Goal: Information Seeking & Learning: Learn about a topic

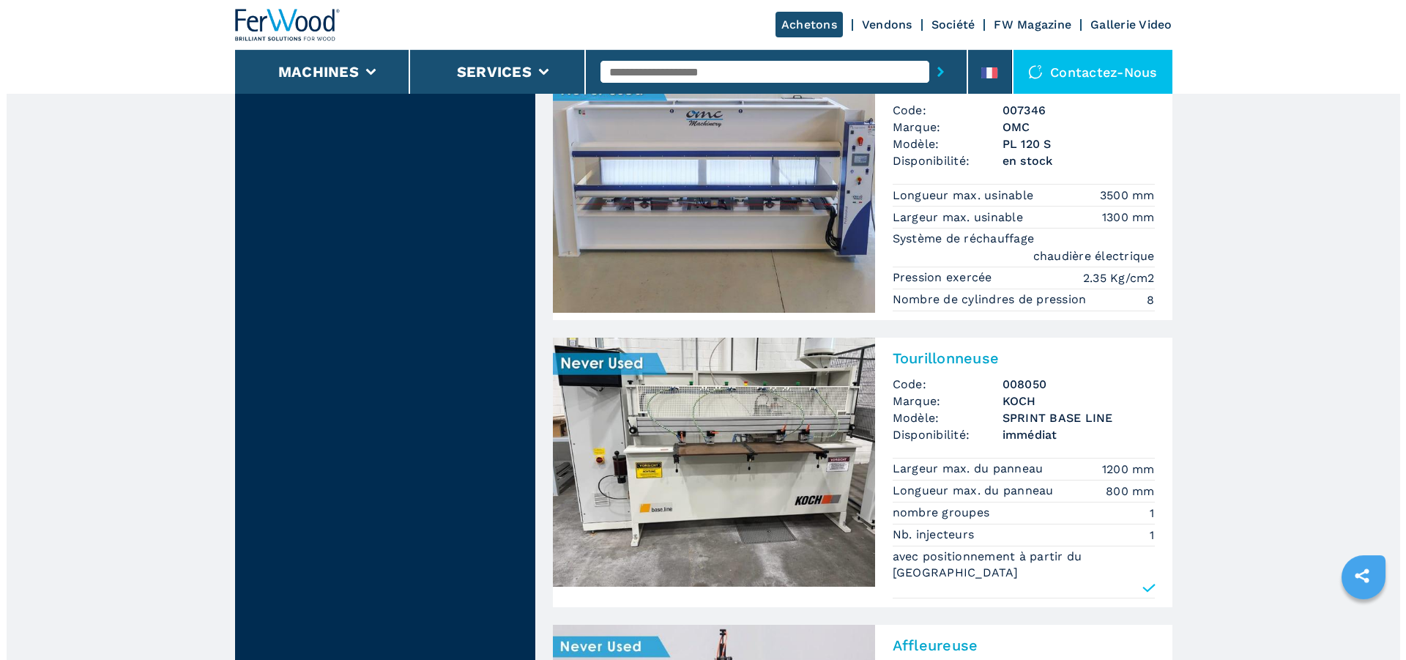
scroll to position [494, 0]
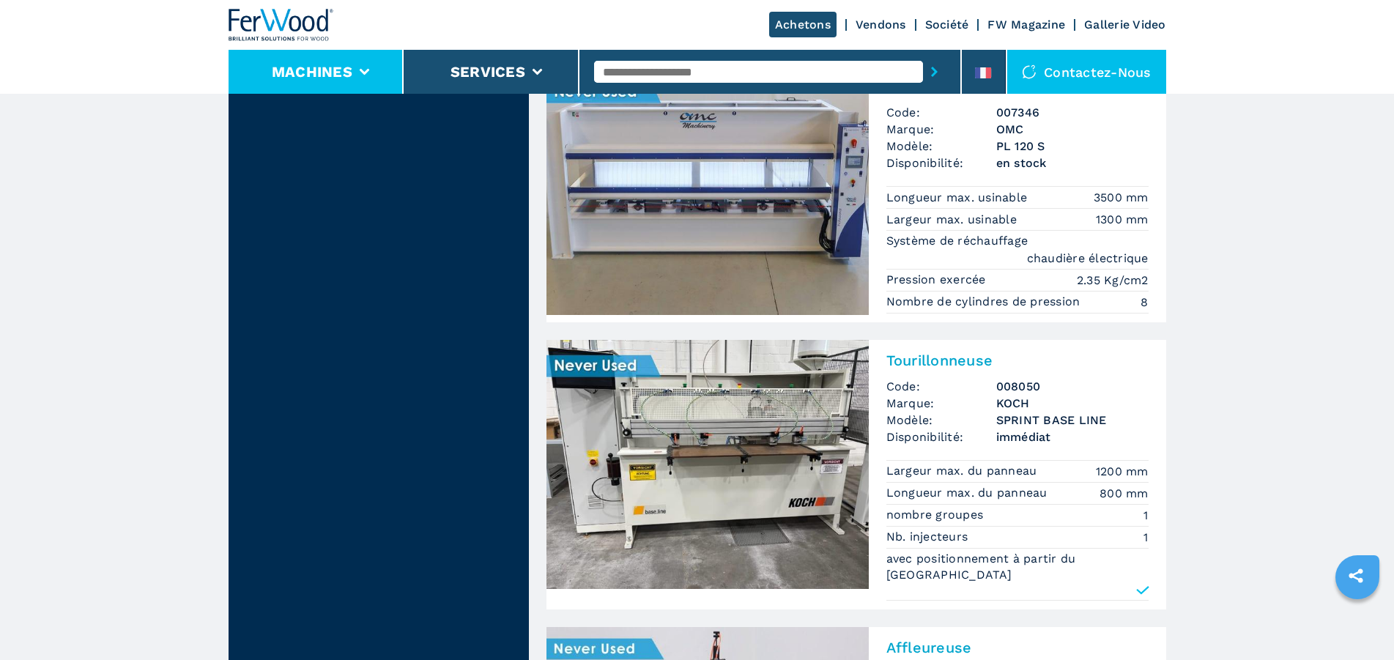
click at [330, 74] on button "Machines" at bounding box center [312, 72] width 81 height 18
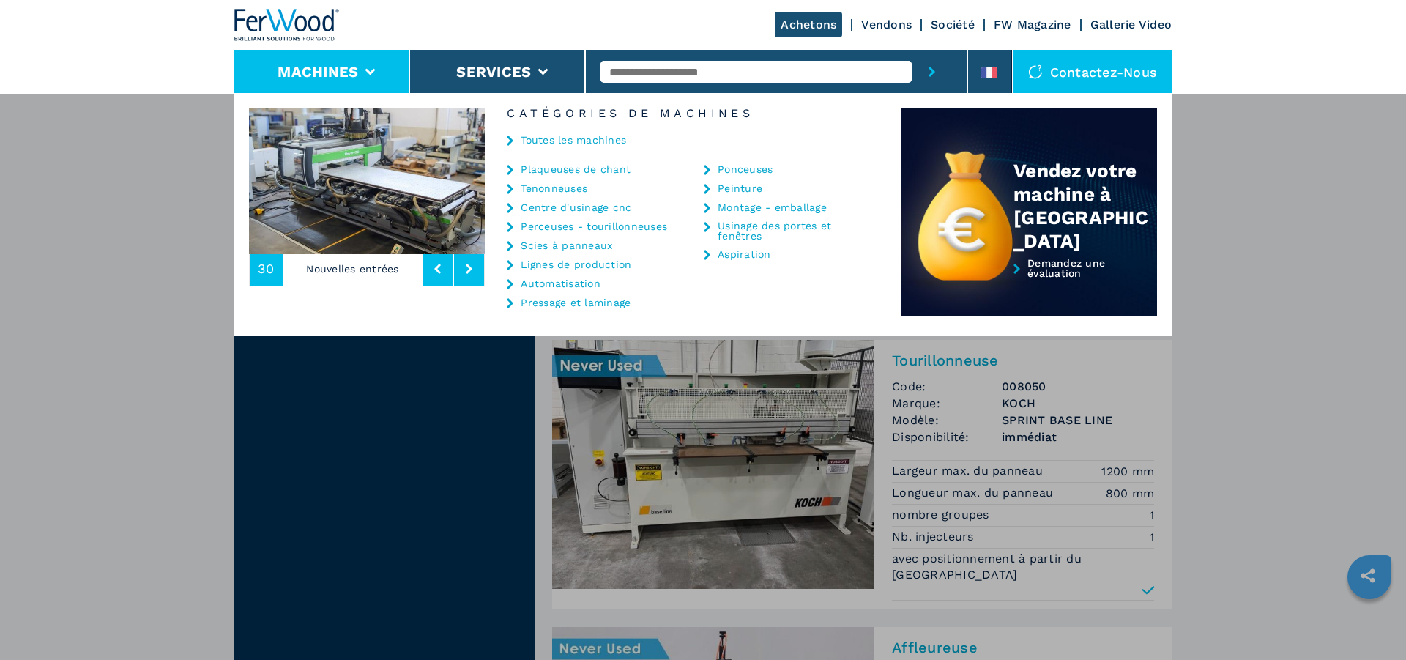
click at [557, 168] on link "Plaqueuses de chant" at bounding box center [576, 169] width 110 height 10
click at [509, 168] on icon at bounding box center [510, 170] width 7 height 10
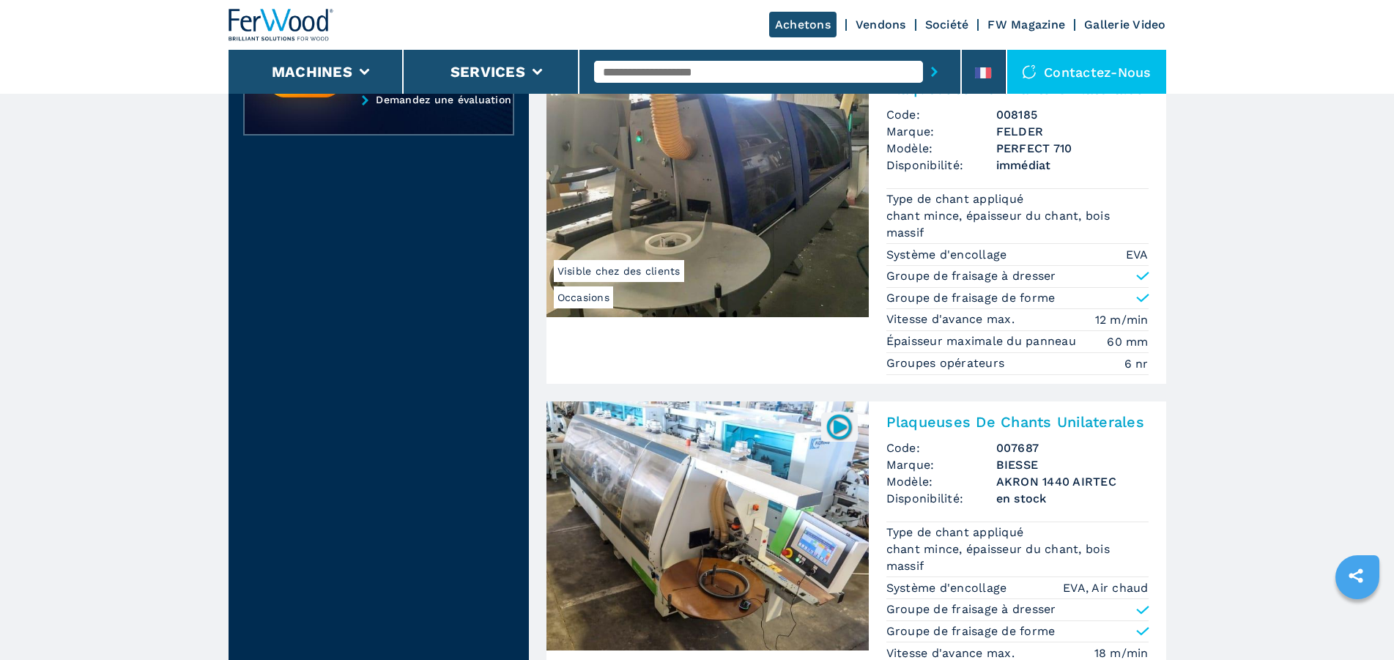
scroll to position [1046, 0]
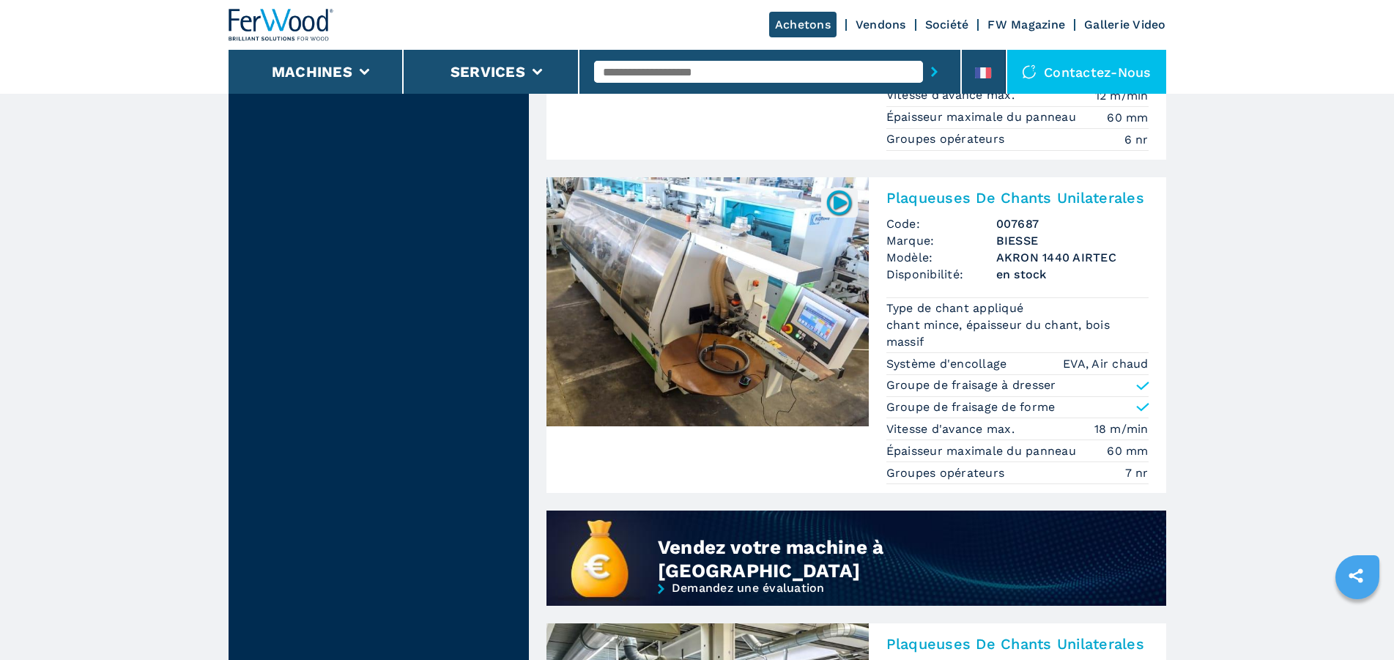
click at [732, 318] on img at bounding box center [707, 301] width 322 height 249
click at [834, 207] on img at bounding box center [839, 202] width 29 height 29
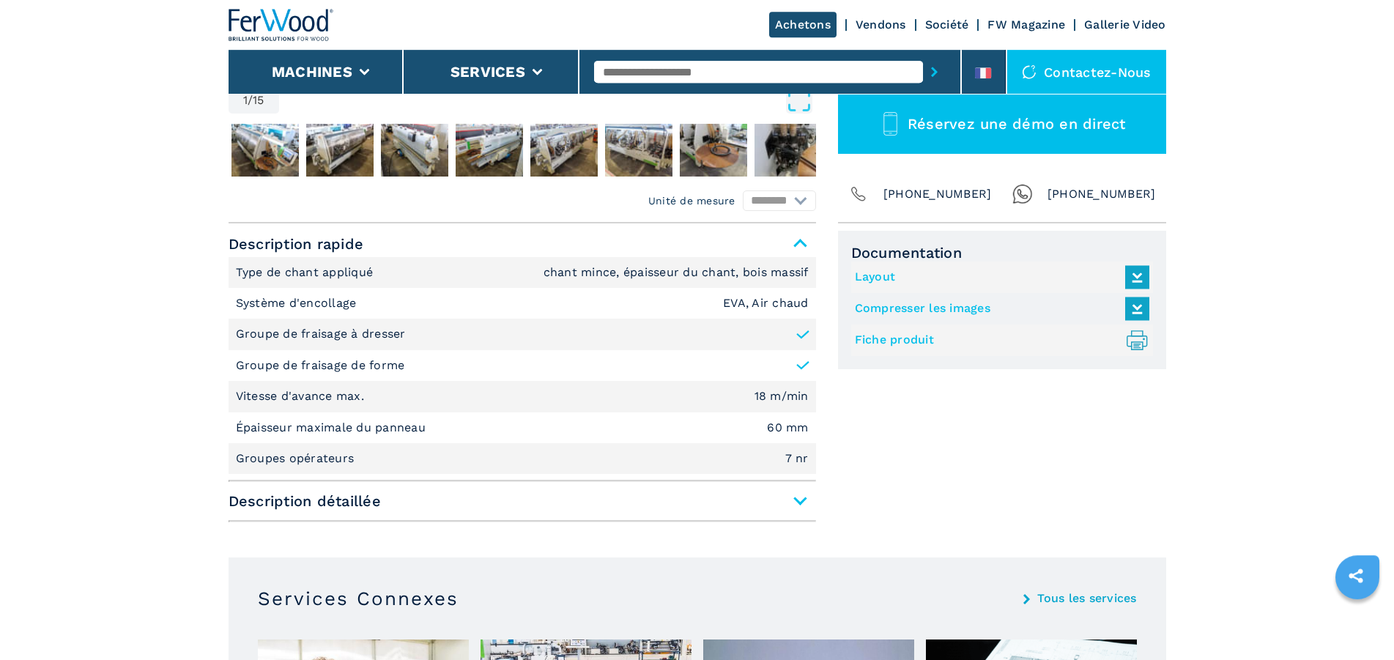
scroll to position [598, 0]
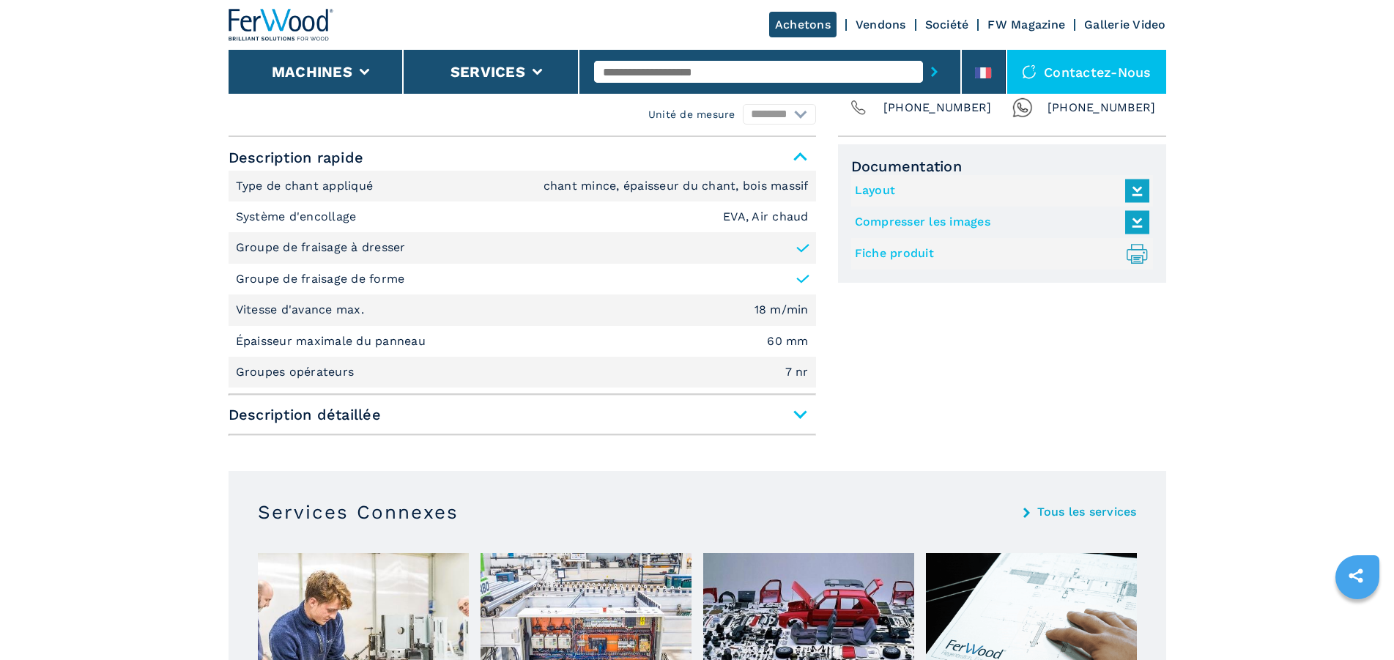
click at [299, 419] on span "Description détaillée" at bounding box center [521, 414] width 587 height 26
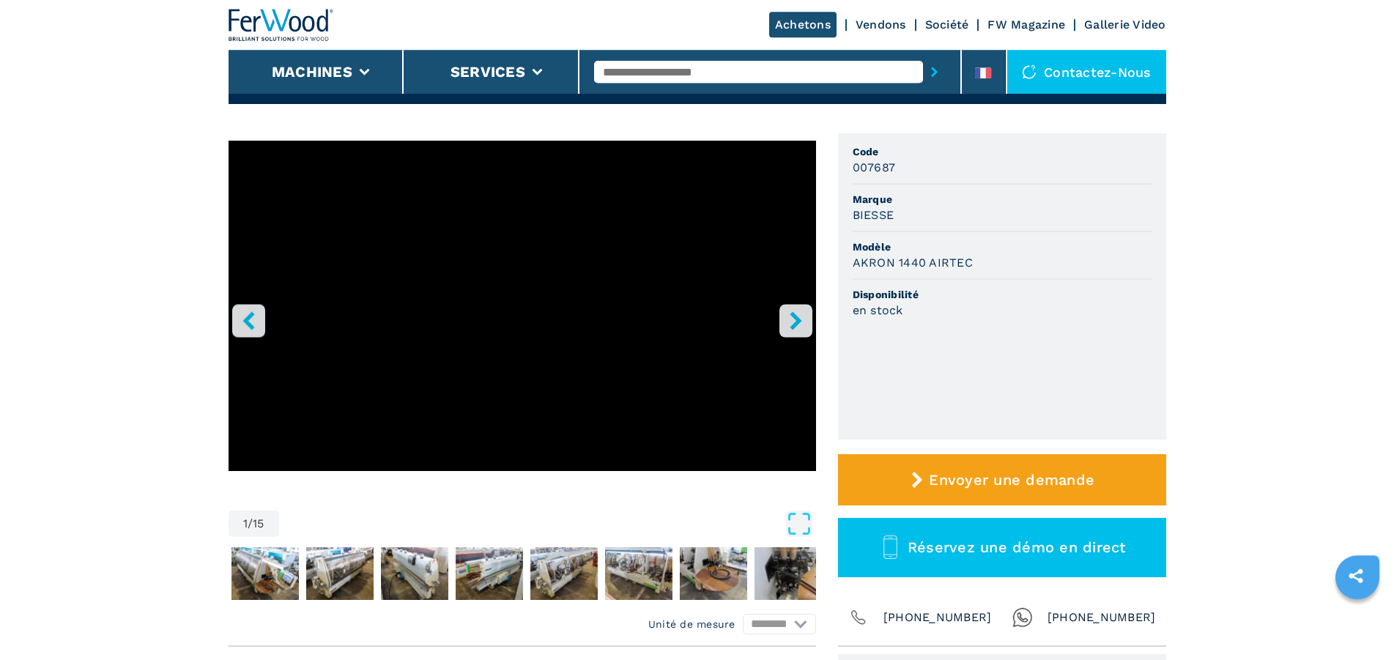
scroll to position [75, 0]
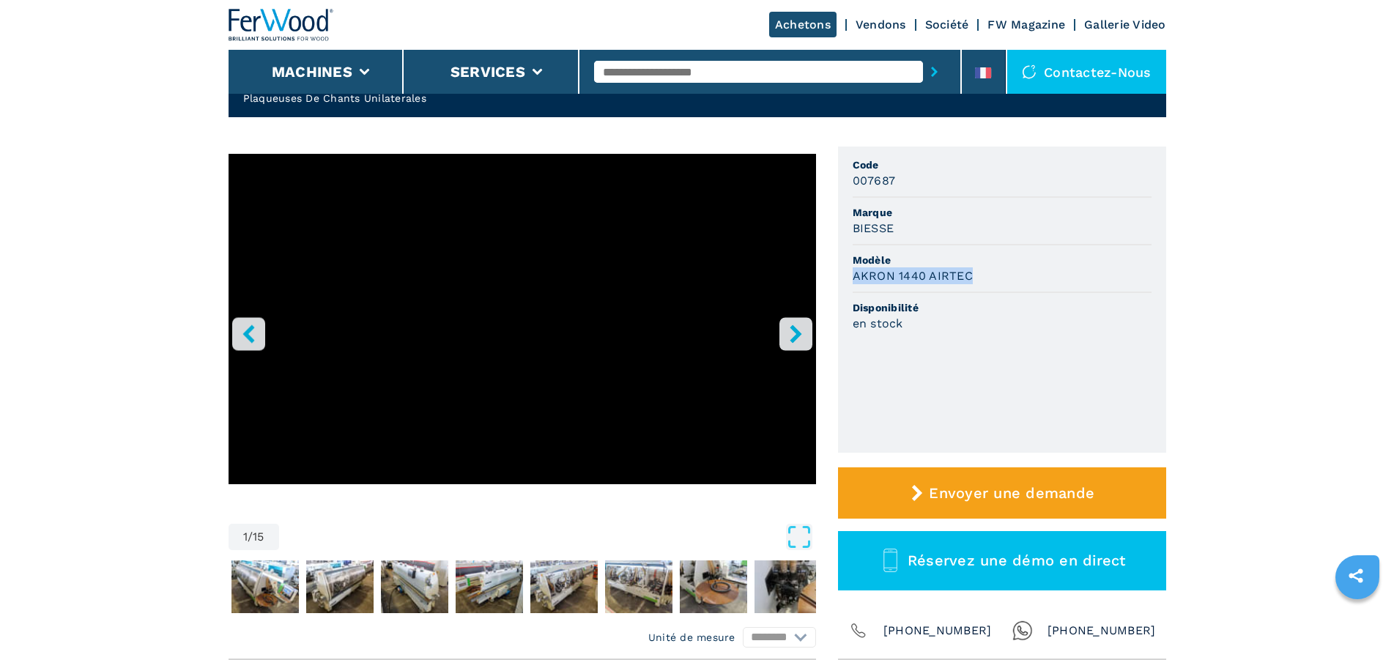
drag, startPoint x: 969, startPoint y: 277, endPoint x: 854, endPoint y: 279, distance: 115.0
click at [853, 281] on h3 "AKRON 1440 AIRTEC" at bounding box center [912, 275] width 120 height 17
copy h3 "AKRON 1440 AIRTEC"
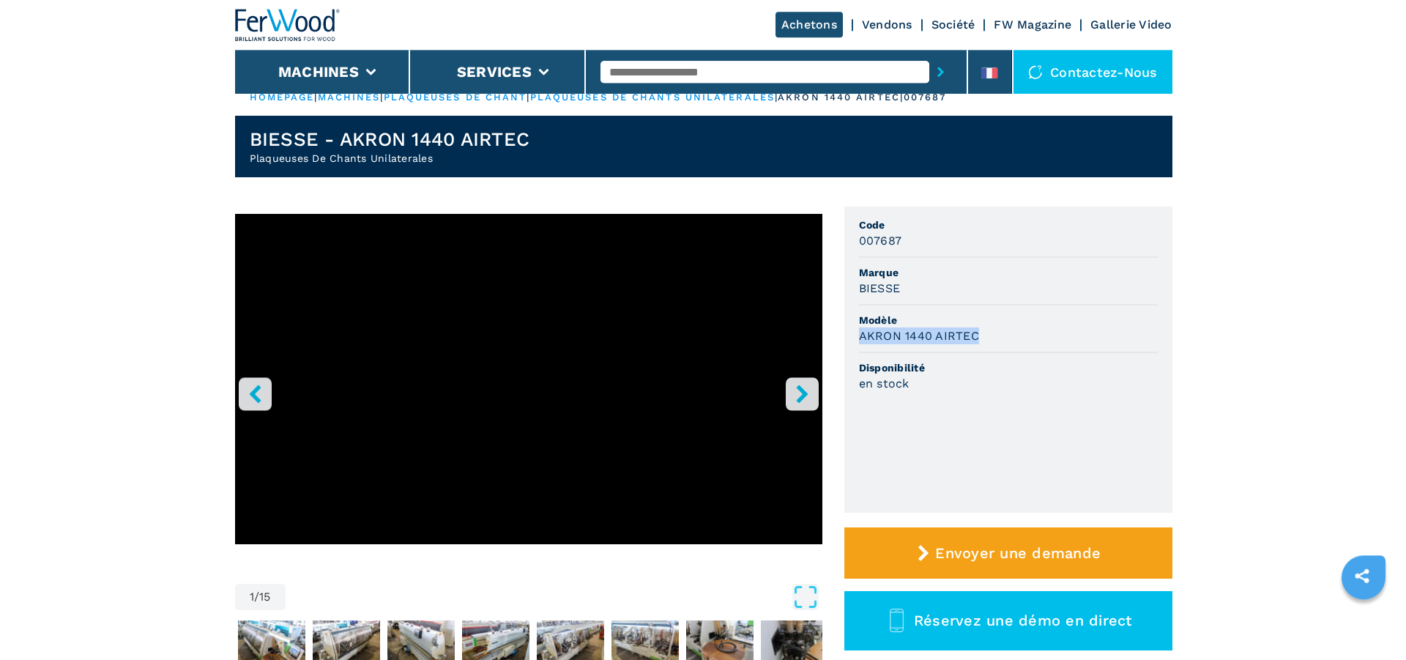
scroll to position [0, 0]
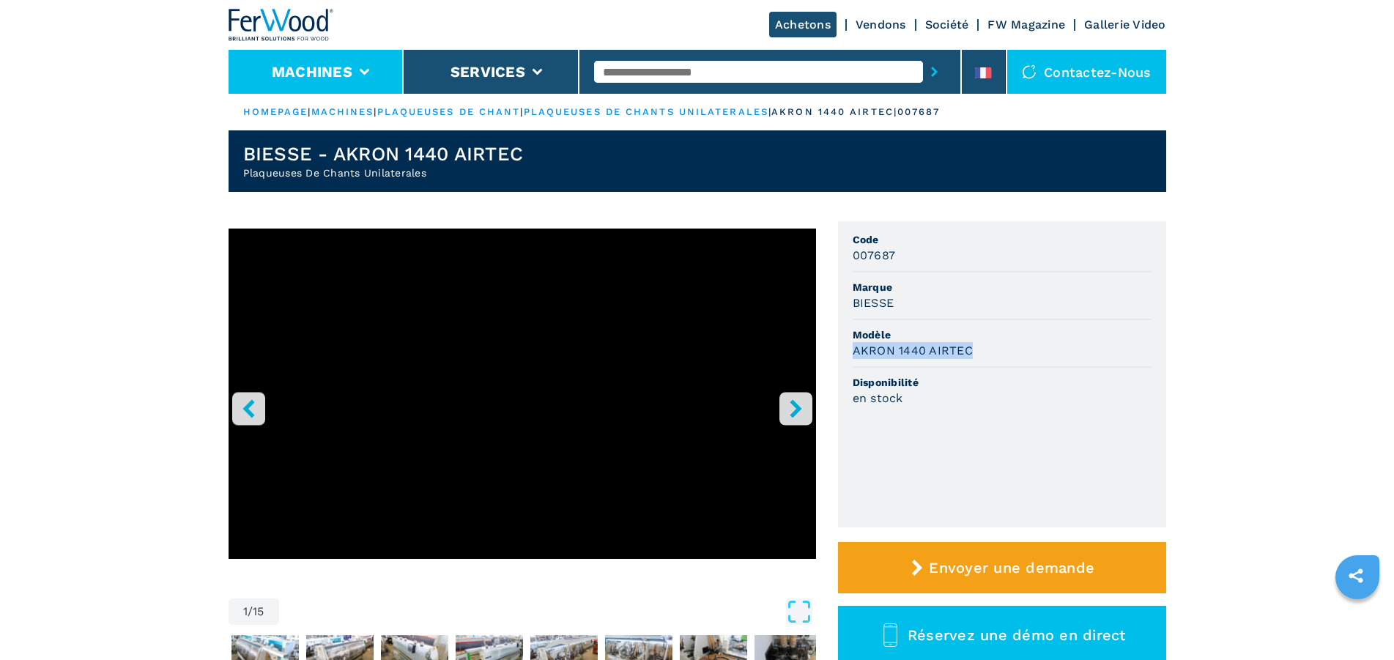
click at [312, 71] on button "Machines" at bounding box center [312, 72] width 81 height 18
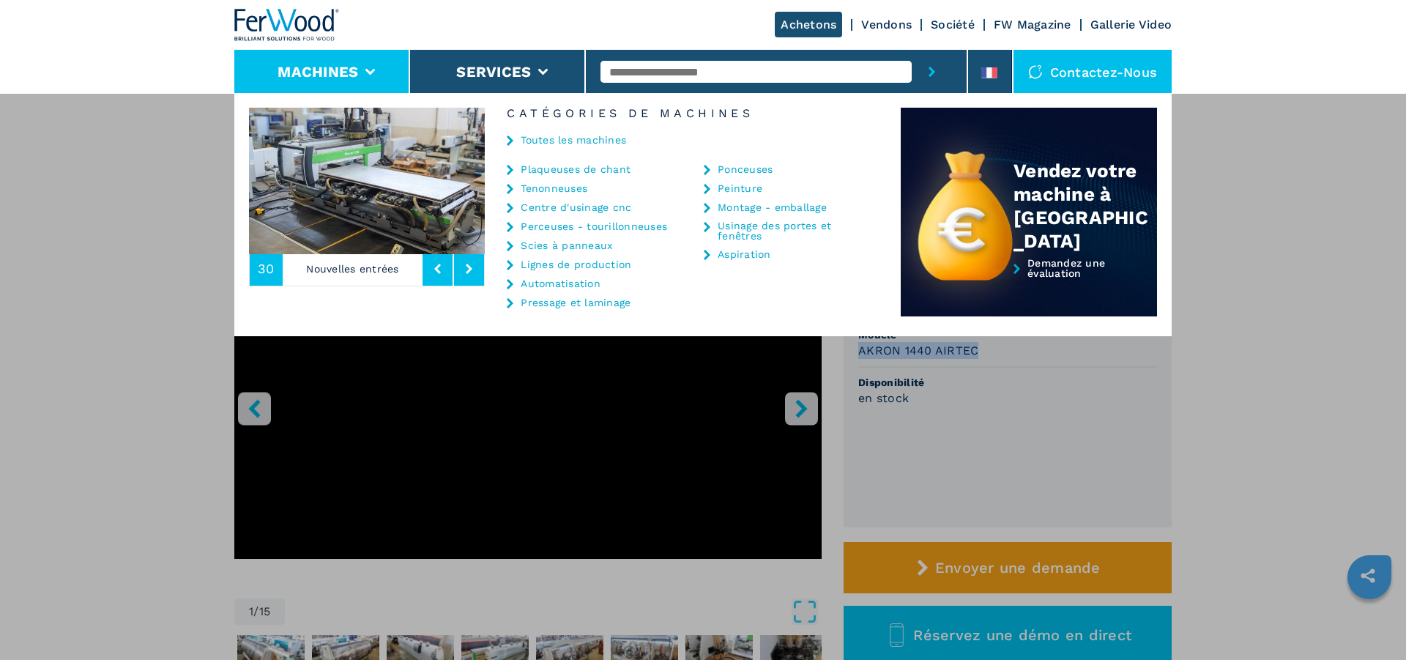
click at [563, 205] on link "Centre d'usinage cnc" at bounding box center [576, 207] width 111 height 10
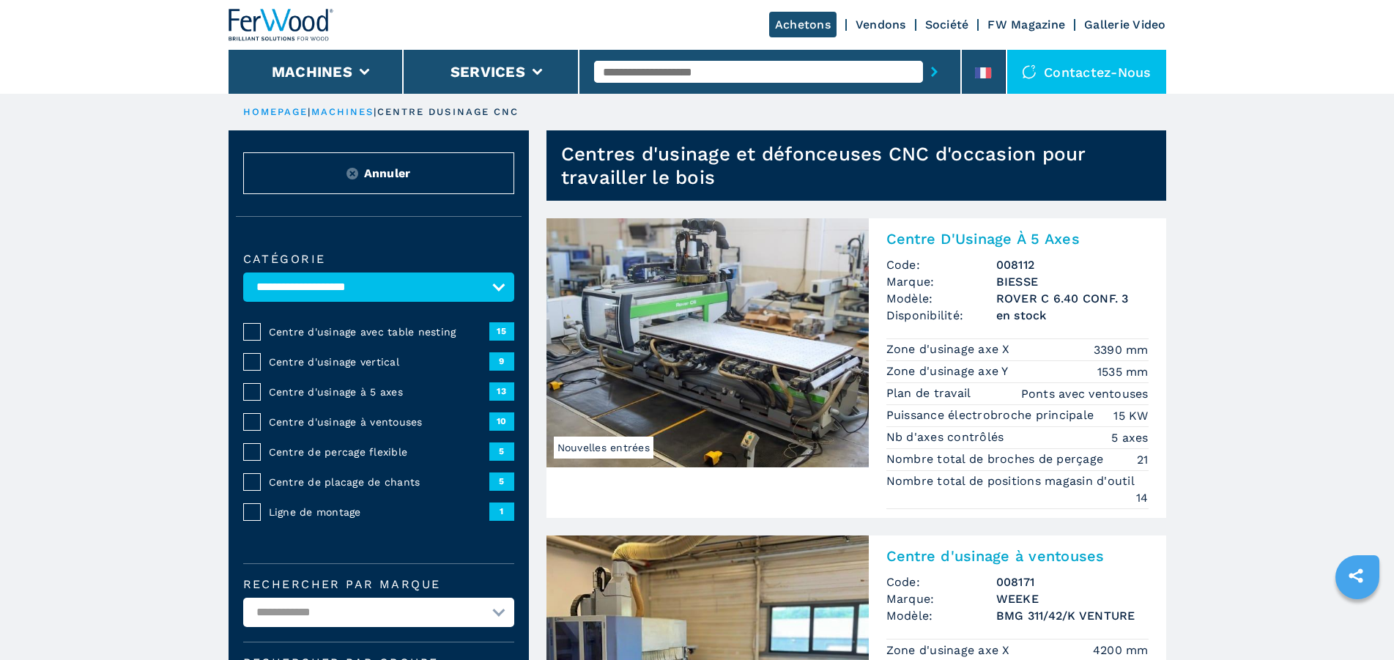
scroll to position [299, 0]
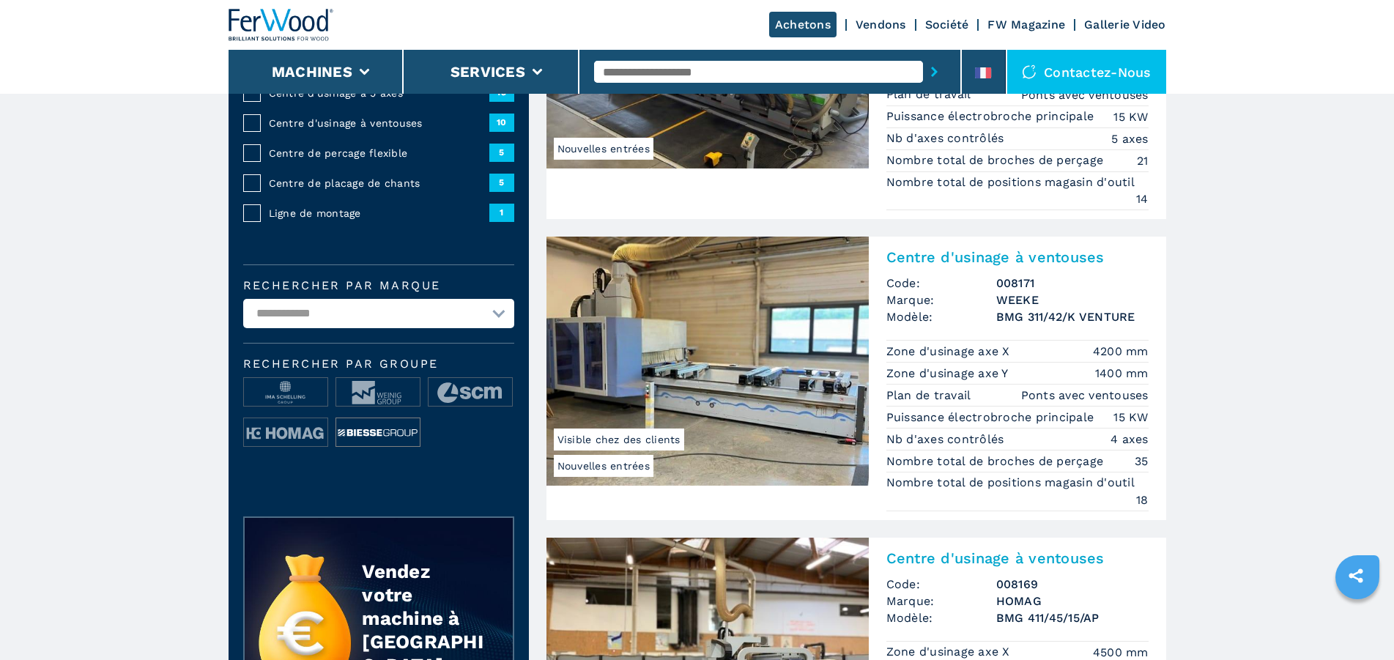
click at [381, 441] on img at bounding box center [377, 432] width 83 height 29
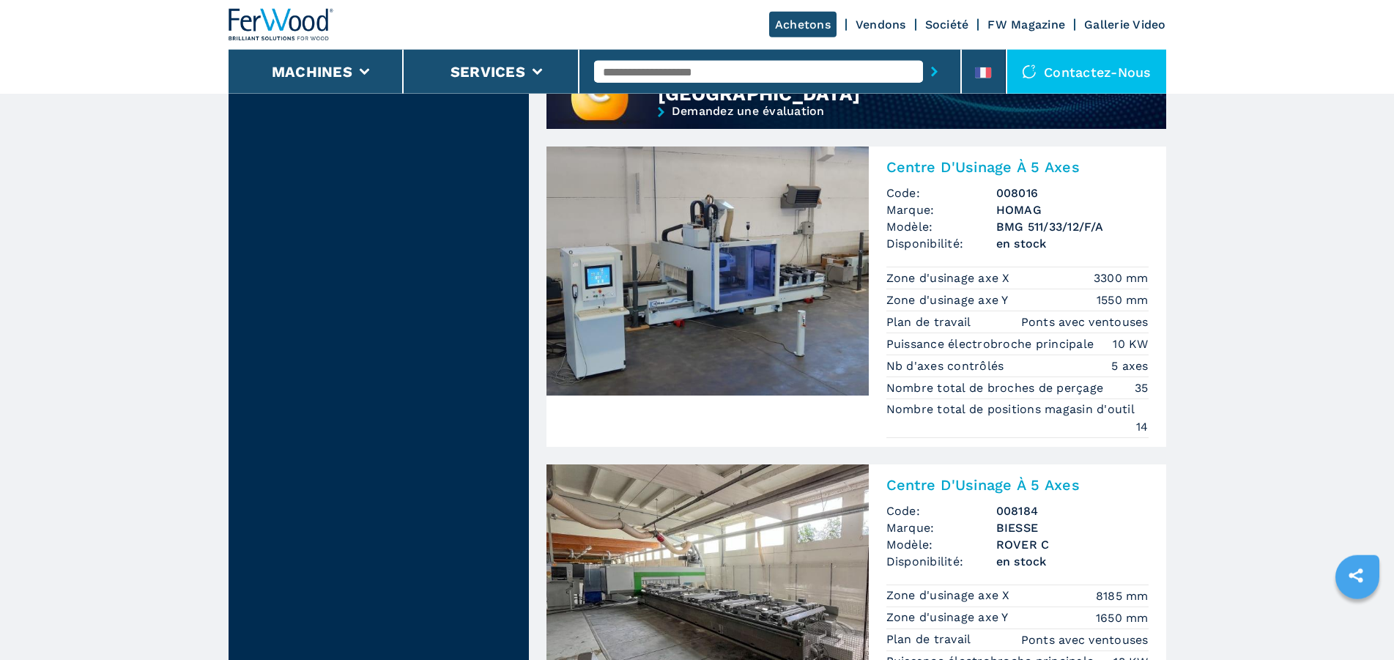
scroll to position [1493, 0]
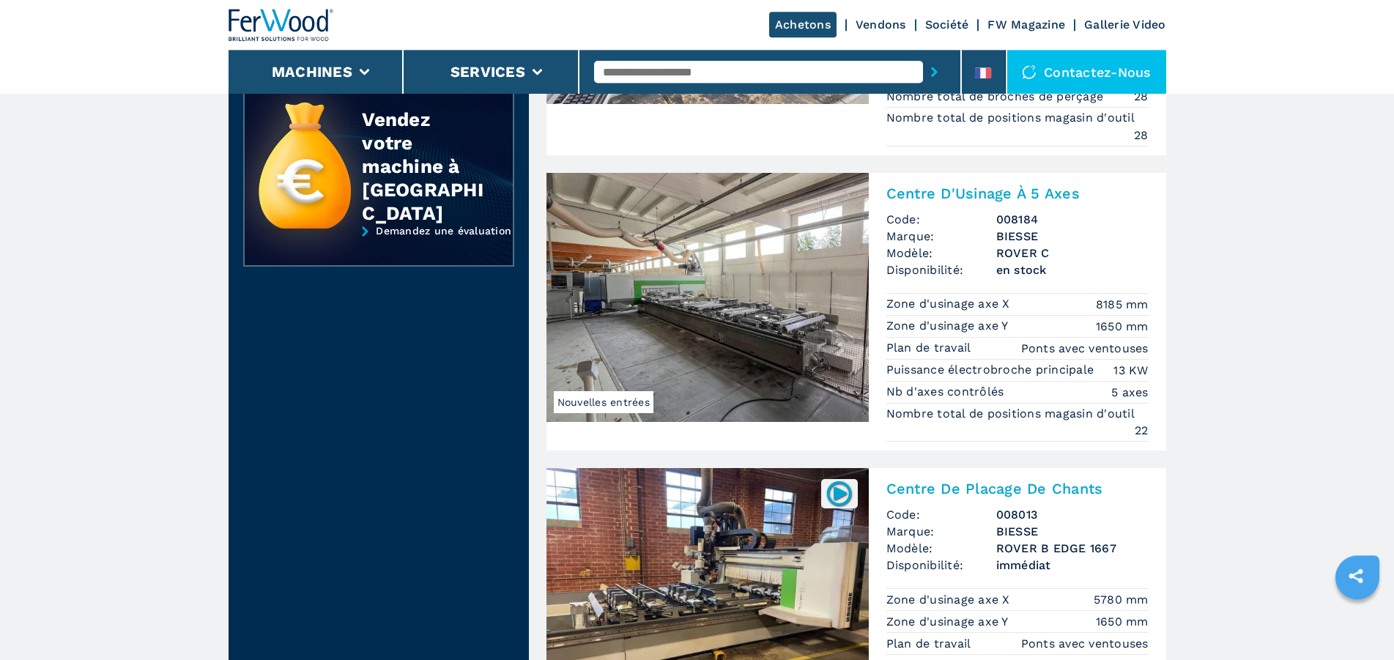
scroll to position [672, 0]
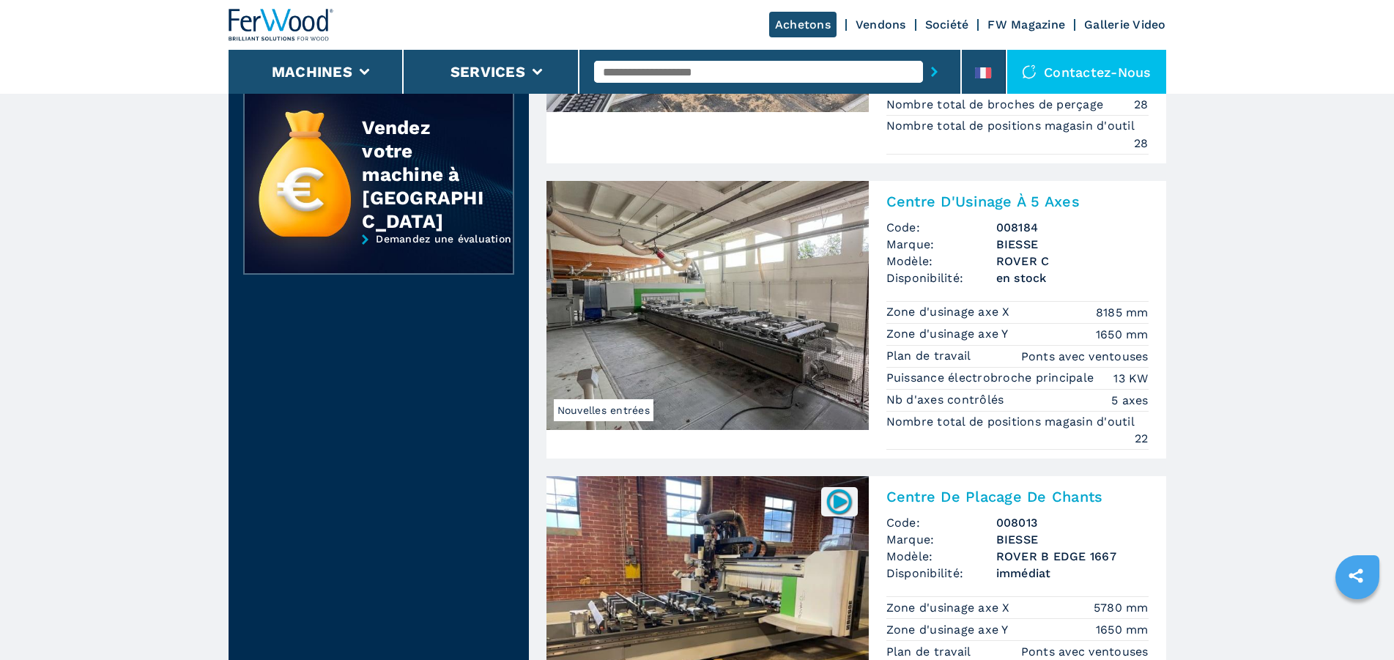
click at [665, 303] on img at bounding box center [707, 305] width 322 height 249
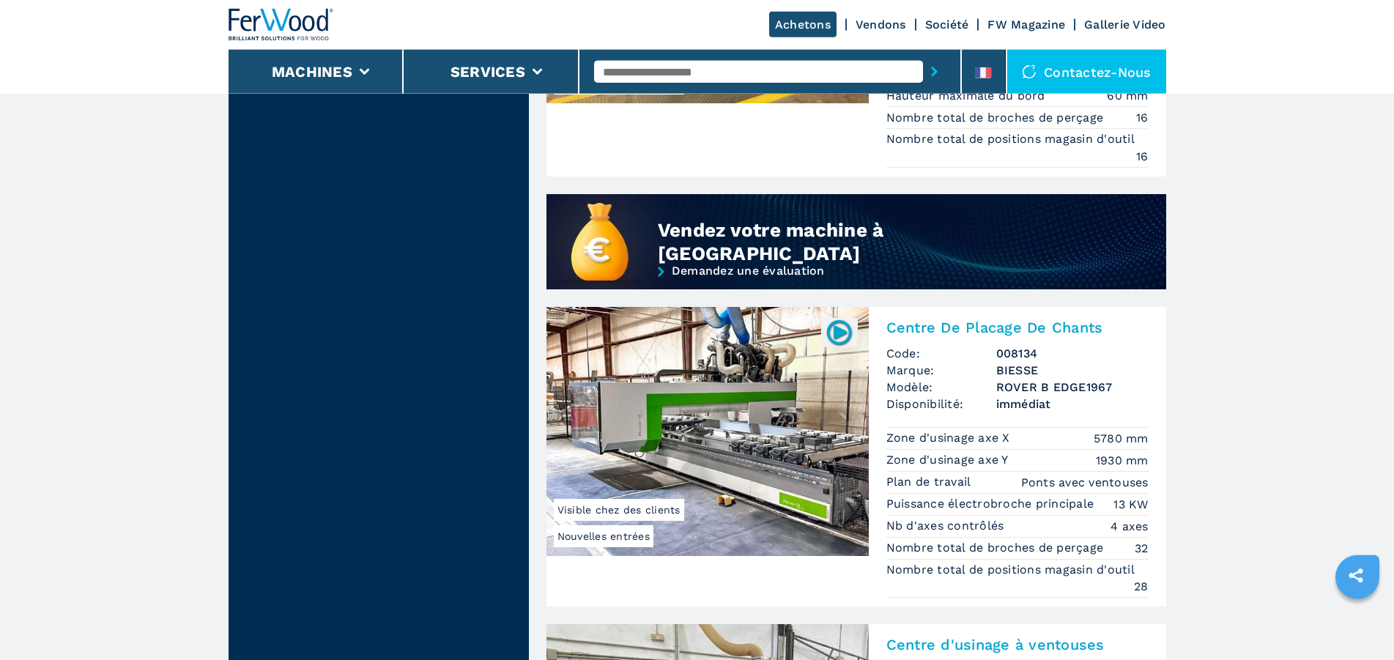
scroll to position [1345, 0]
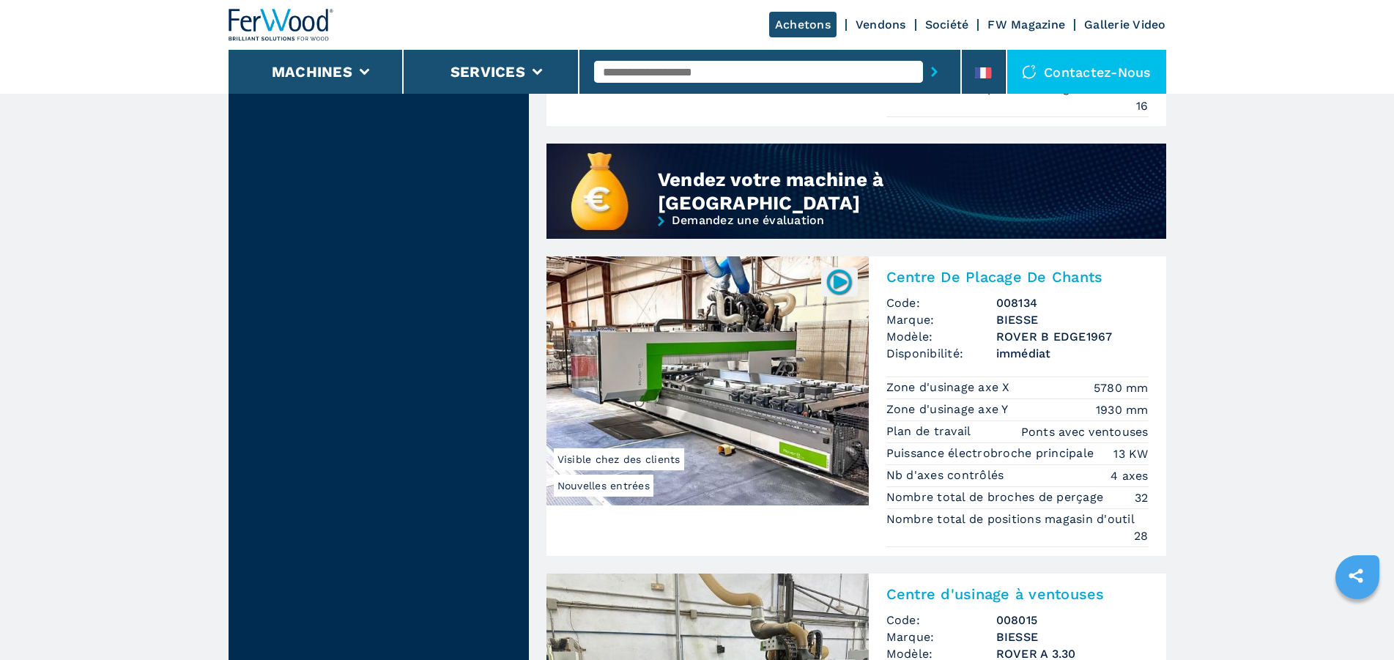
click at [912, 275] on h2 "Centre De Placage De Chants" at bounding box center [1017, 277] width 262 height 18
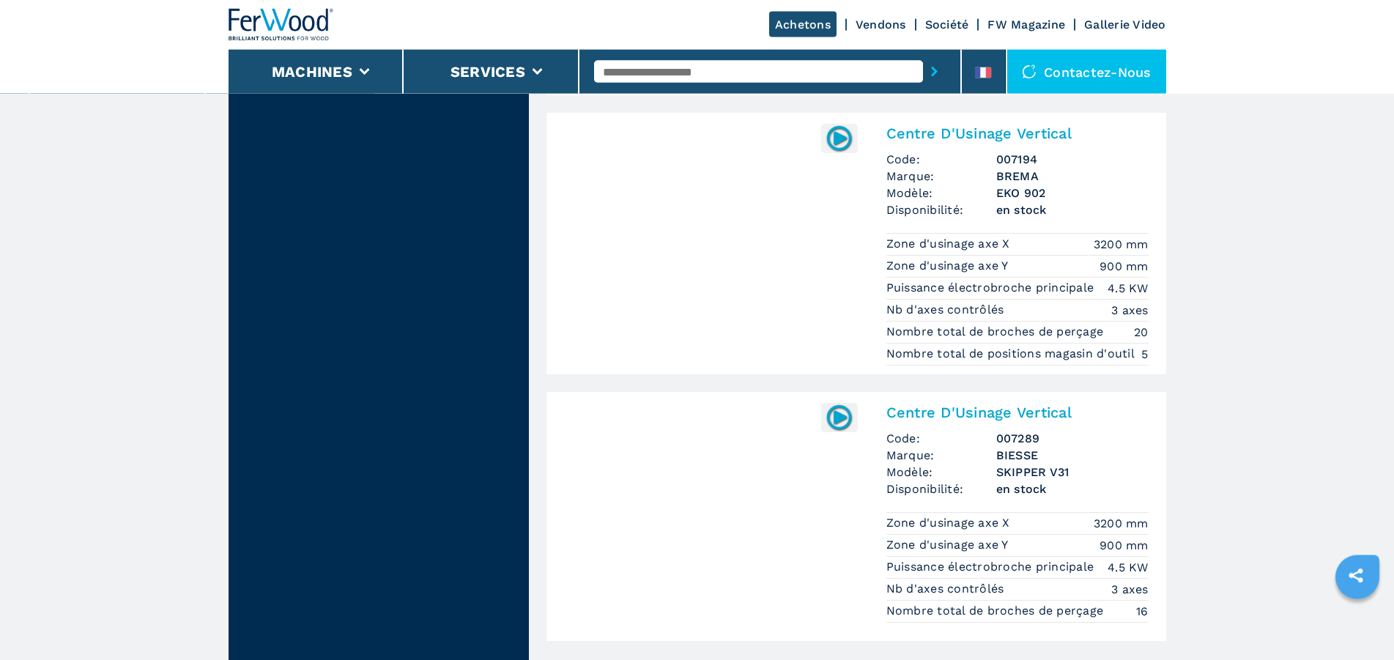
scroll to position [3412, 0]
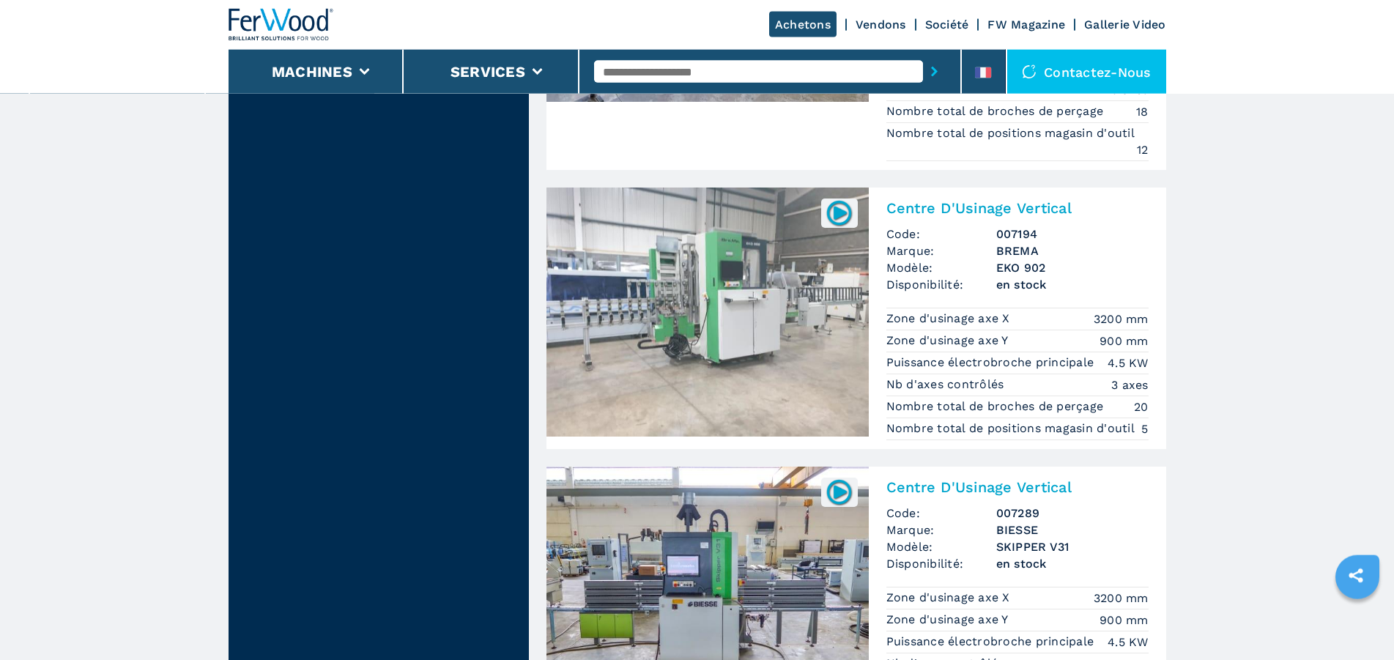
click at [954, 211] on h2 "Centre D'Usinage Vertical" at bounding box center [1017, 208] width 262 height 18
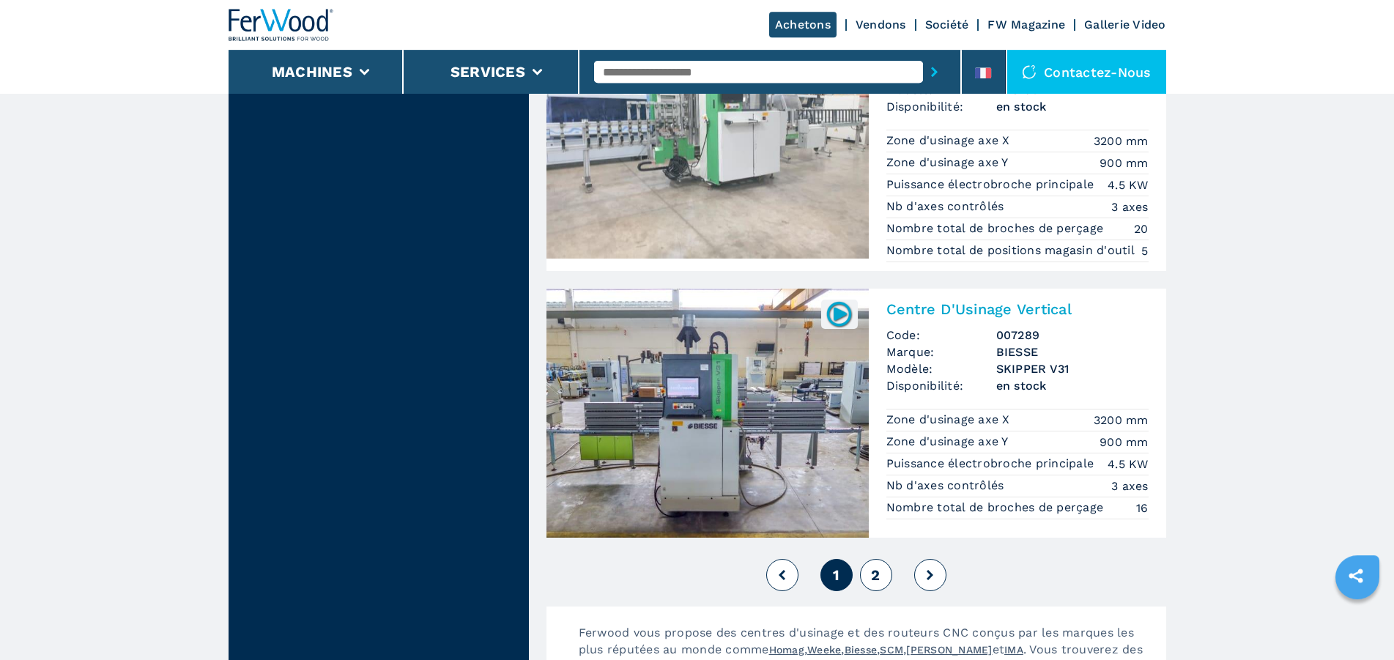
scroll to position [3561, 0]
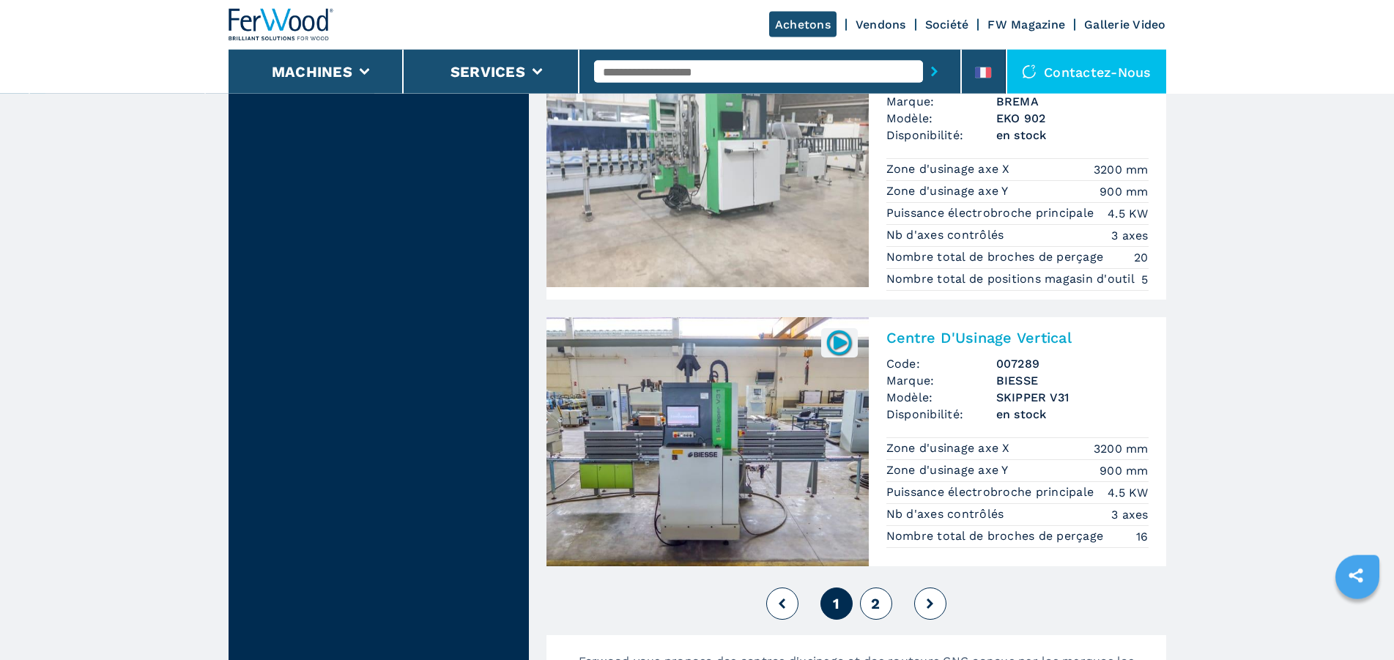
click at [882, 599] on button "2" at bounding box center [876, 603] width 32 height 32
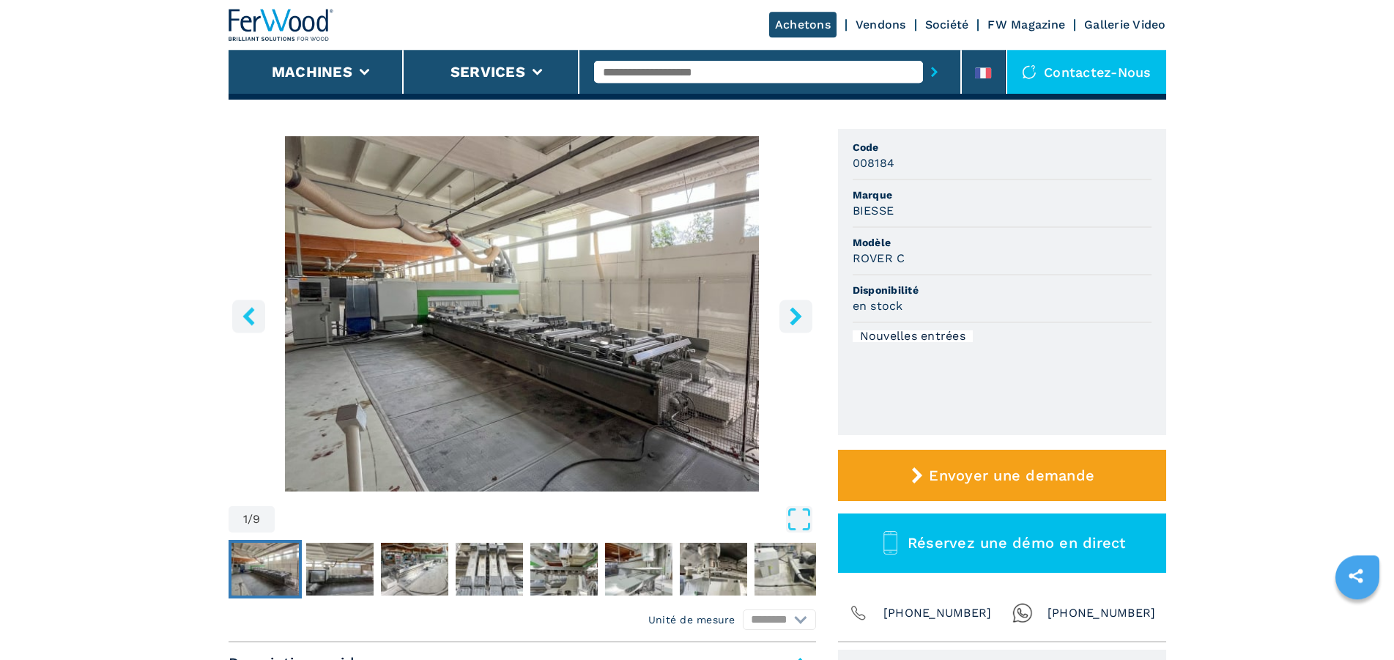
scroll to position [75, 0]
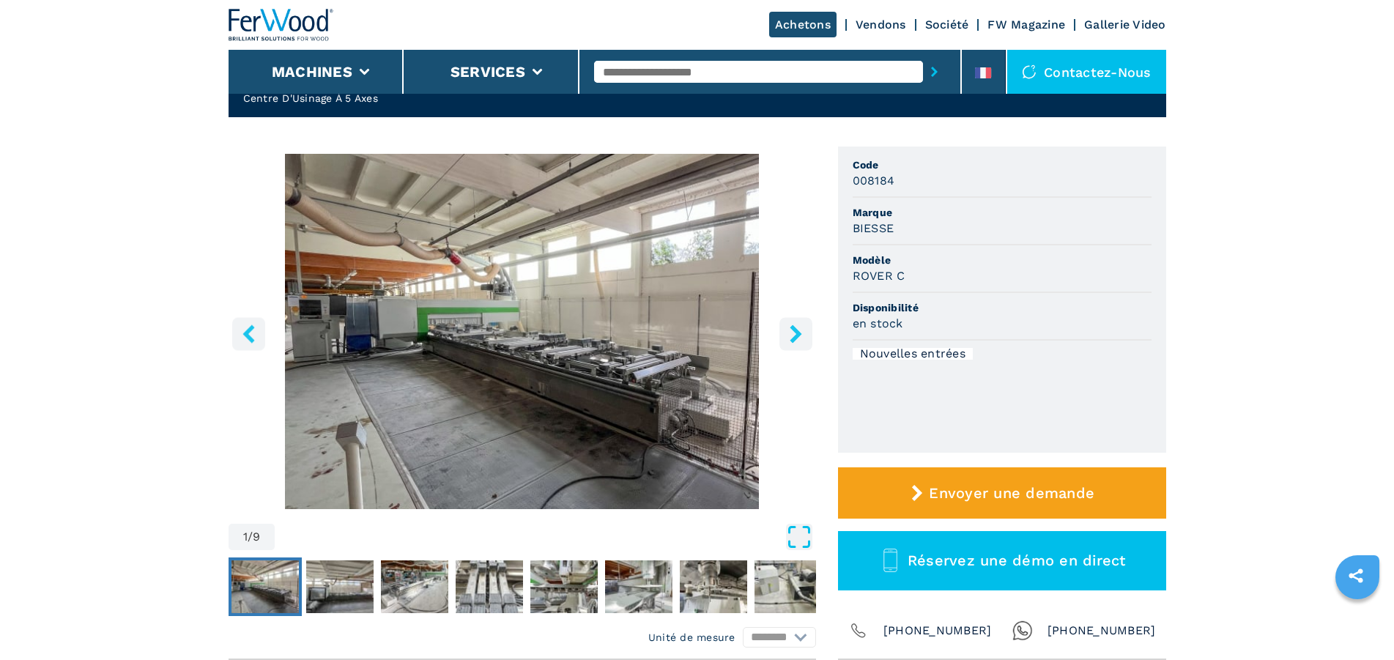
click at [795, 536] on icon "Open Fullscreen" at bounding box center [799, 537] width 26 height 26
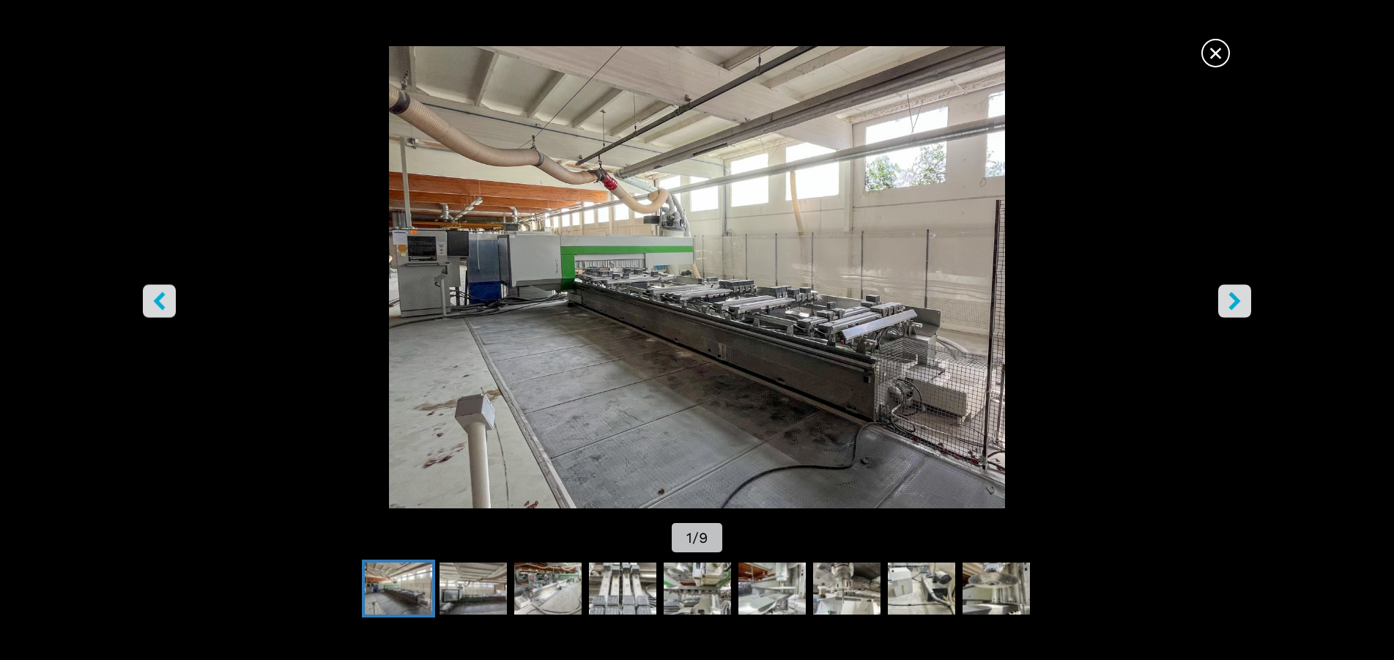
click at [1233, 303] on icon "right-button" at bounding box center [1234, 300] width 18 height 18
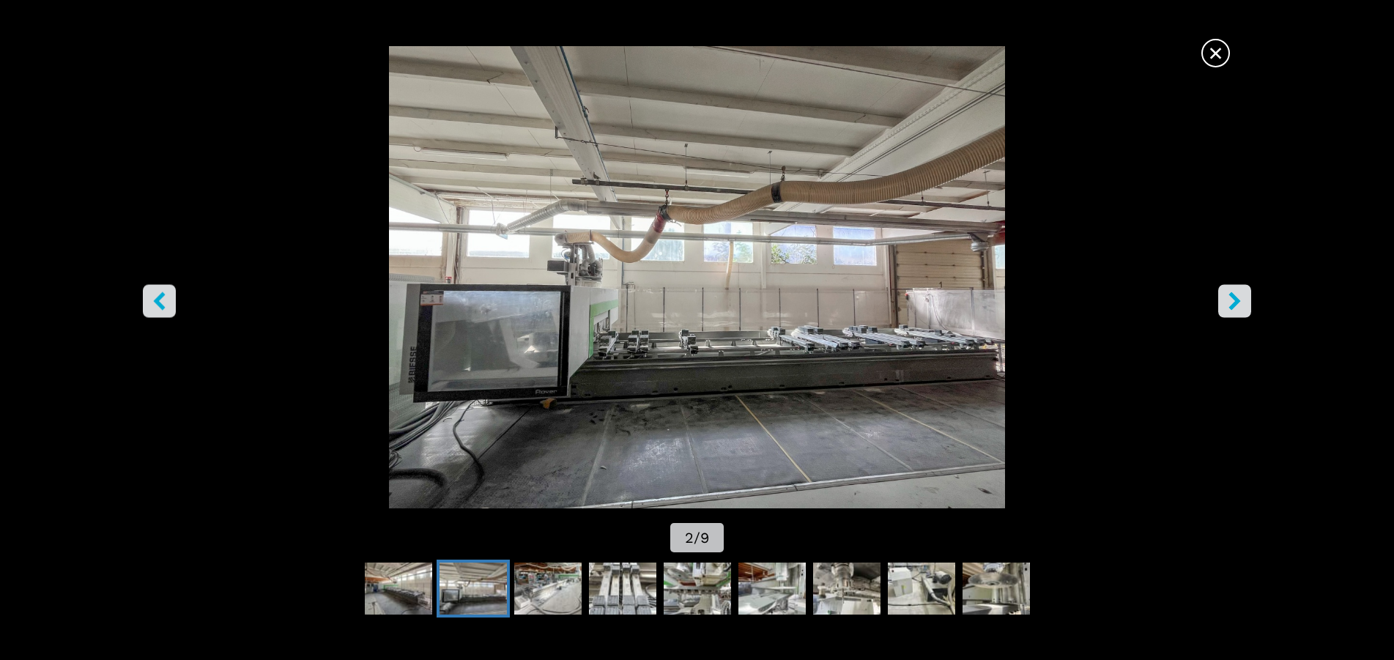
click at [1233, 303] on icon "right-button" at bounding box center [1234, 300] width 18 height 18
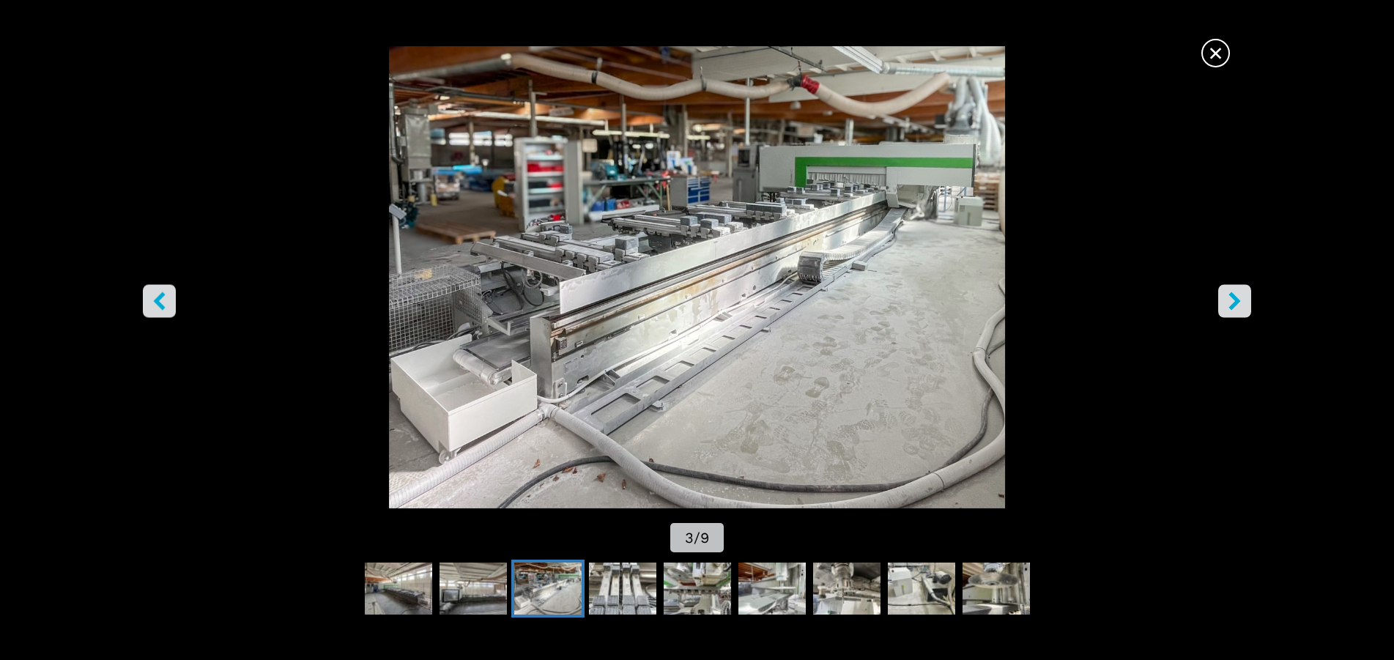
click at [1238, 304] on icon "right-button" at bounding box center [1234, 300] width 18 height 18
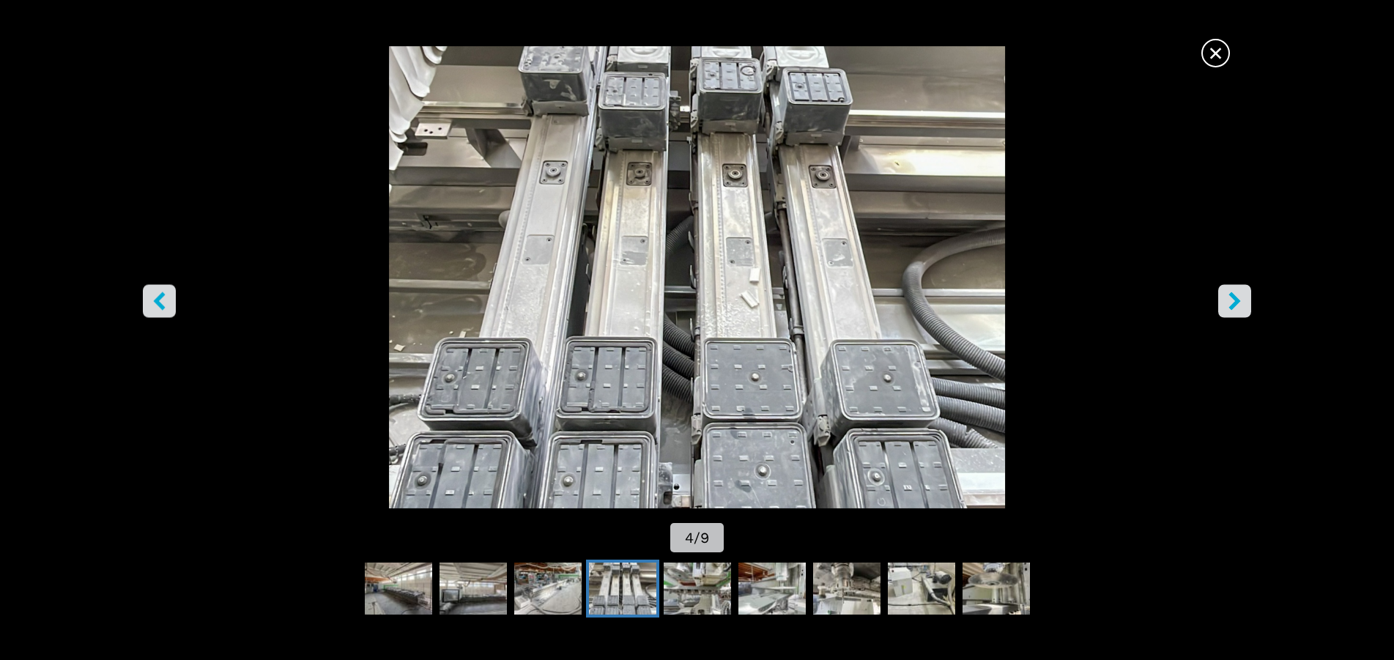
click at [164, 304] on icon "left-button" at bounding box center [159, 300] width 18 height 18
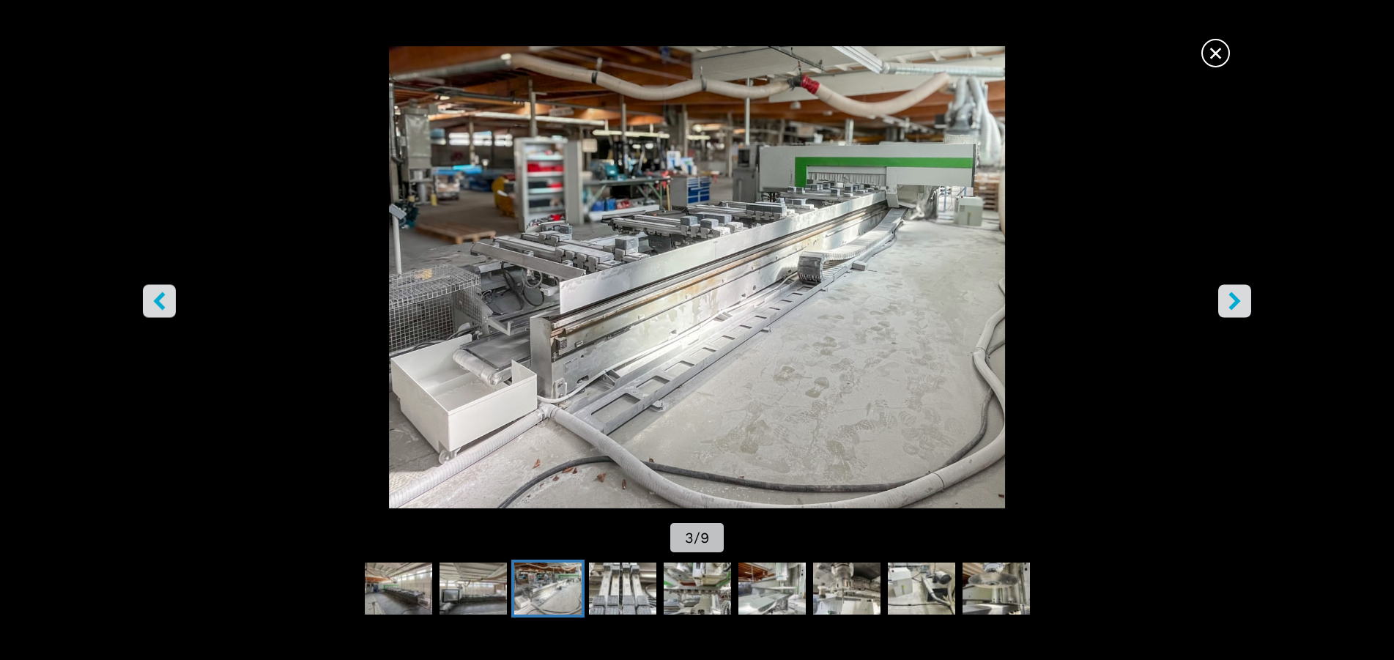
click at [1231, 300] on icon "right-button" at bounding box center [1234, 300] width 18 height 18
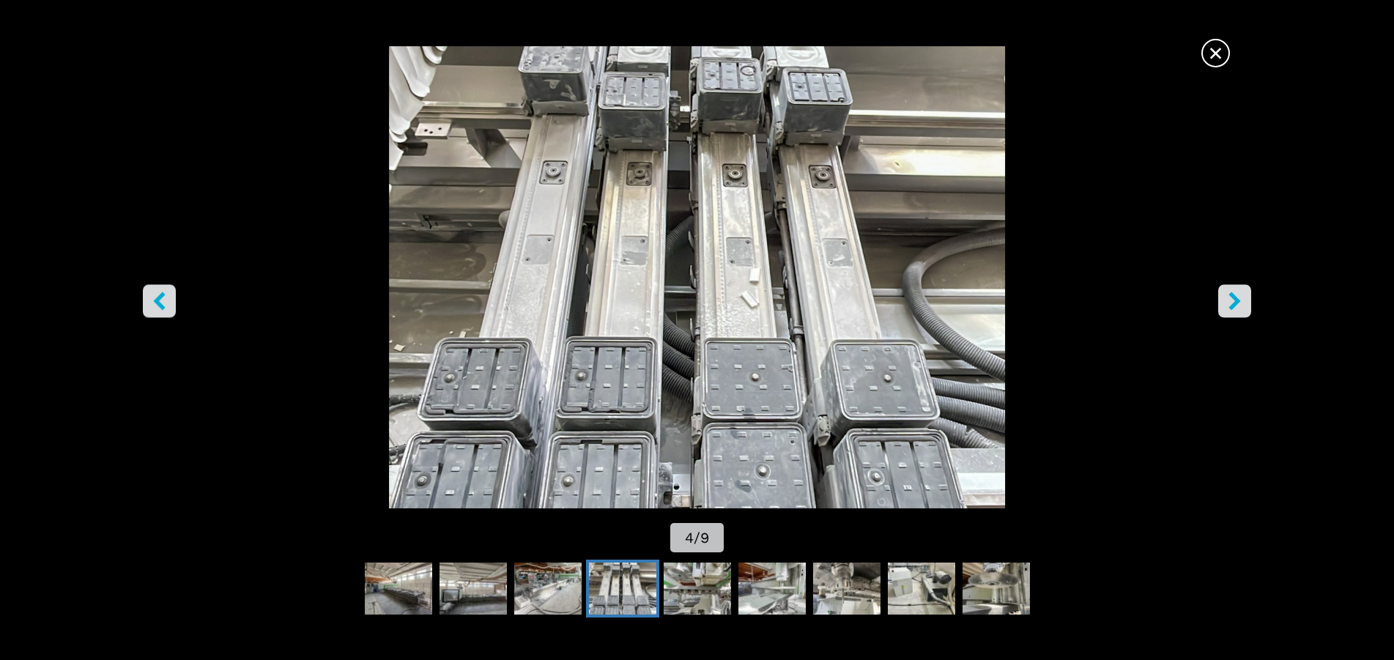
click at [1231, 300] on icon "right-button" at bounding box center [1234, 300] width 18 height 18
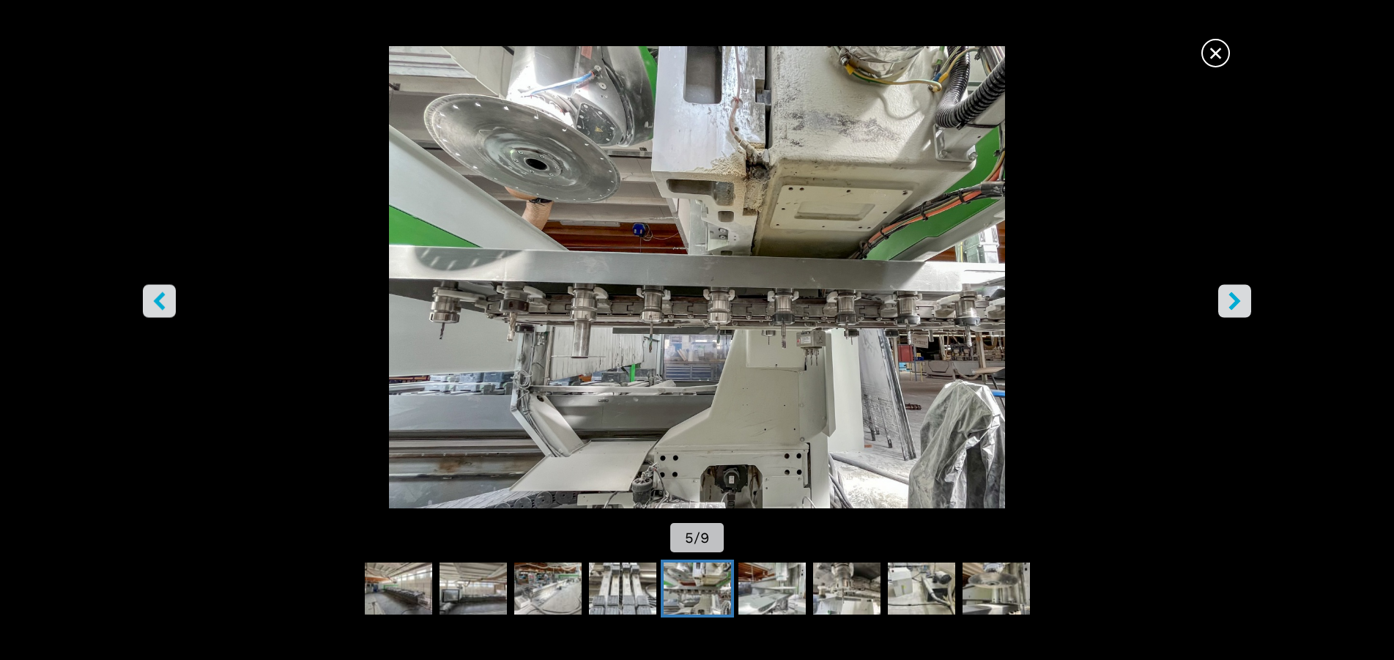
click at [1231, 300] on icon "right-button" at bounding box center [1234, 300] width 18 height 18
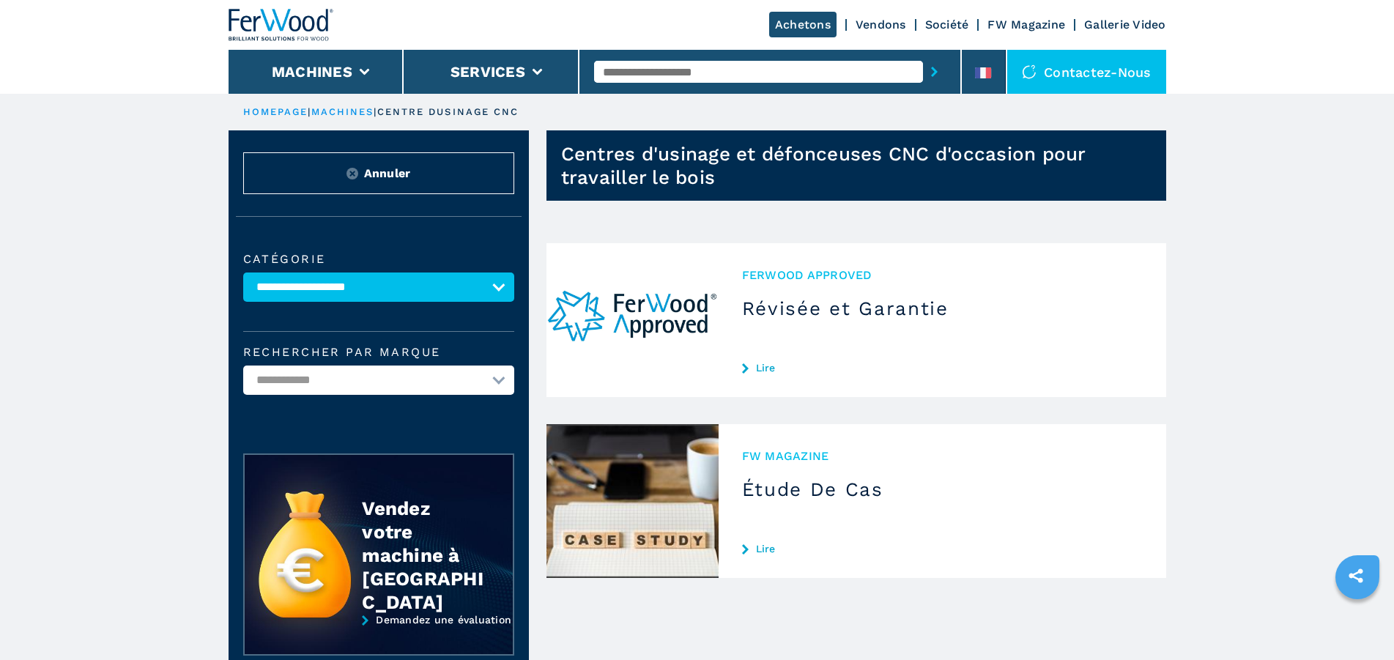
click at [243, 365] on select "**********" at bounding box center [378, 379] width 271 height 29
click option "**********" at bounding box center [0, 0] width 0 height 0
click at [381, 178] on span "Annuler" at bounding box center [387, 173] width 47 height 17
click at [243, 365] on select "**********" at bounding box center [378, 379] width 271 height 29
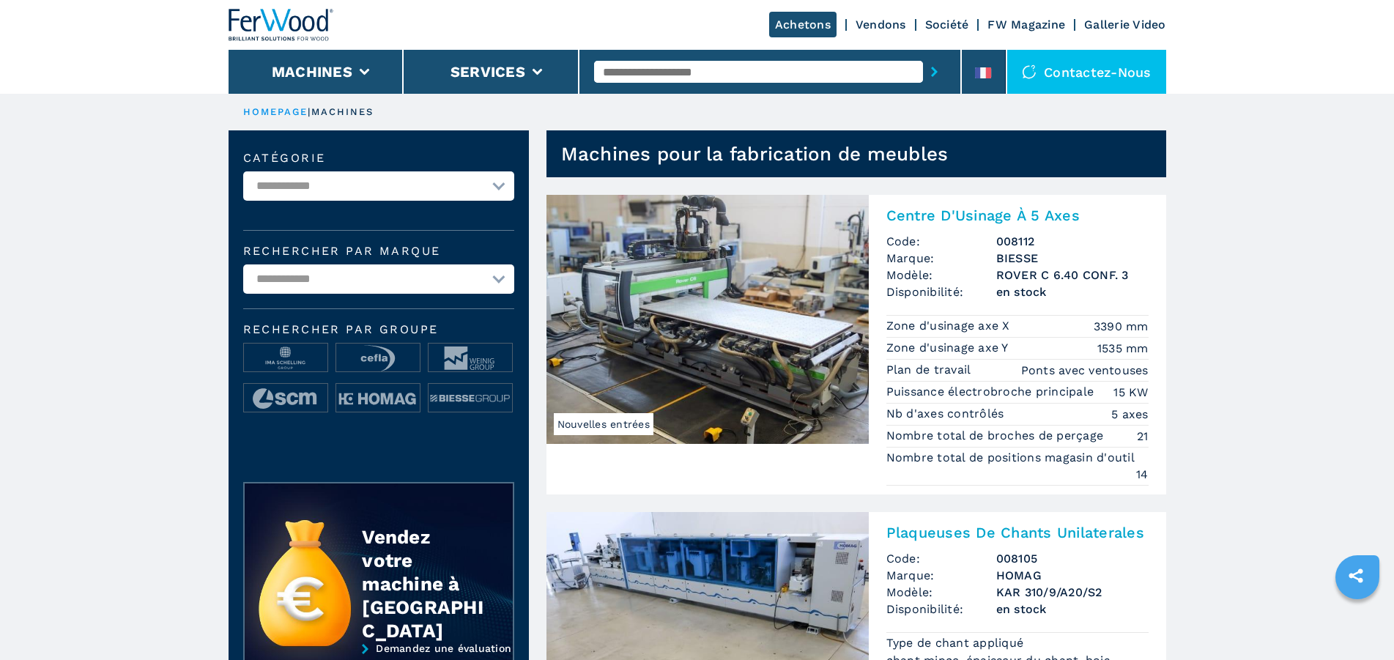
click at [243, 171] on select "**********" at bounding box center [378, 185] width 271 height 29
select select "**********"
click option "**********" at bounding box center [0, 0] width 0 height 0
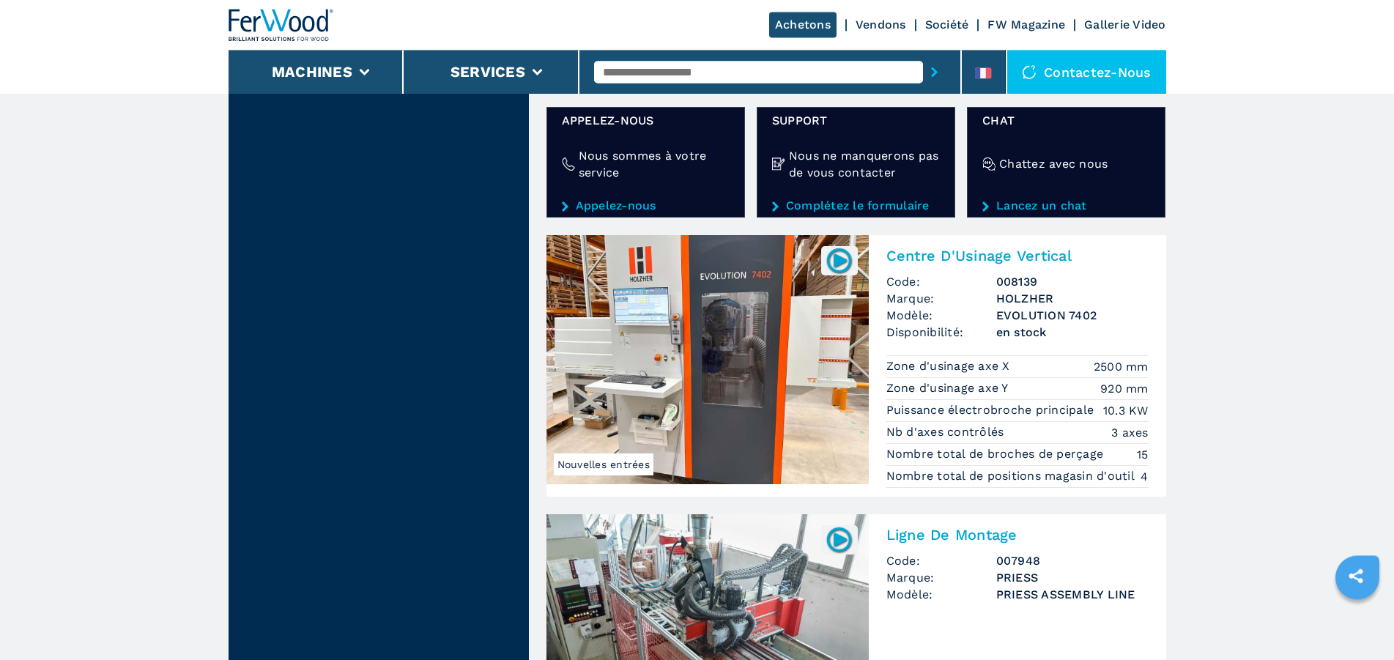
scroll to position [2689, 0]
